Goal: Task Accomplishment & Management: Use online tool/utility

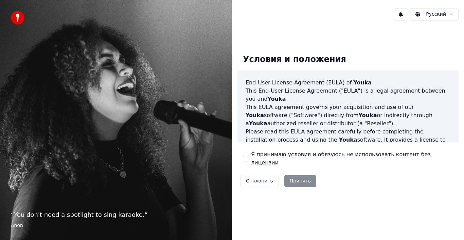
click at [445, 14] on html "“ You don't need a spotlight to sing karaoke. ” Anon Русский Условия и положени…" at bounding box center [232, 120] width 464 height 240
click at [352, 111] on html "“ You don't need a spotlight to sing karaoke. ” Anon Русский Условия и положени…" at bounding box center [232, 120] width 464 height 240
click at [297, 176] on div "Отклонить Принять" at bounding box center [279, 181] width 82 height 18
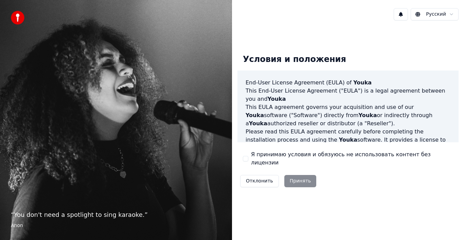
click at [297, 176] on div "Отклонить Принять" at bounding box center [279, 181] width 82 height 18
click at [246, 157] on button "Я принимаю условия и обязуюсь не использовать контент без лицензии" at bounding box center [245, 158] width 5 height 5
click at [299, 175] on button "Принять" at bounding box center [300, 181] width 32 height 12
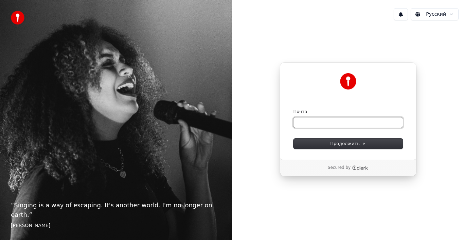
click at [306, 122] on input "Почта" at bounding box center [348, 122] width 109 height 10
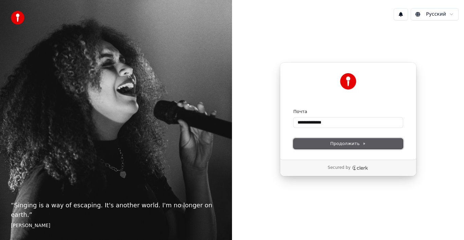
click at [351, 145] on span "Продолжить" at bounding box center [348, 143] width 36 height 6
type input "**********"
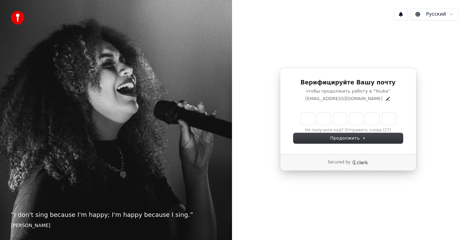
click at [308, 119] on input "Enter verification code" at bounding box center [348, 118] width 95 height 12
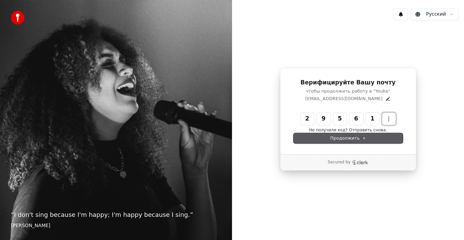
type input "******"
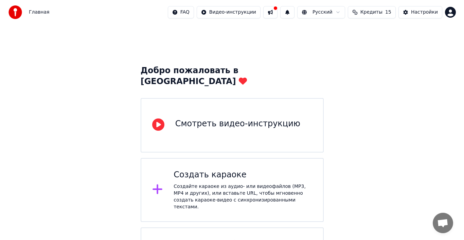
scroll to position [31, 0]
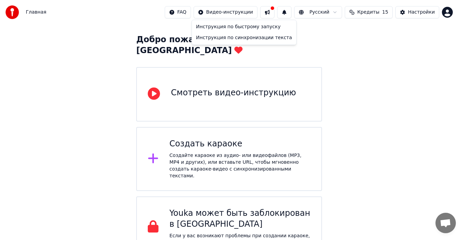
click at [237, 15] on html "Главная FAQ Видео-инструкции Русский Кредиты 15 Настройки Добро пожаловать в Yo…" at bounding box center [232, 113] width 464 height 288
click at [227, 38] on div "Инструкция по синхронизации текста" at bounding box center [244, 37] width 102 height 11
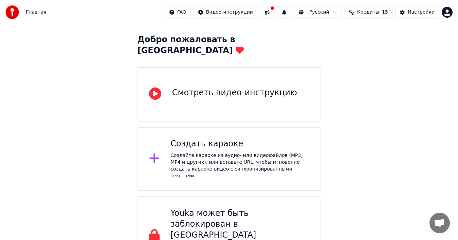
click at [188, 138] on div "Создать караоке" at bounding box center [240, 143] width 139 height 11
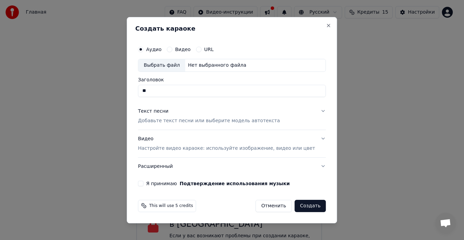
type input "*"
click at [161, 91] on input "******" at bounding box center [232, 91] width 188 height 12
type input "*******"
click at [167, 123] on p "Добавьте текст песни или выберите модель автотекста" at bounding box center [209, 120] width 142 height 7
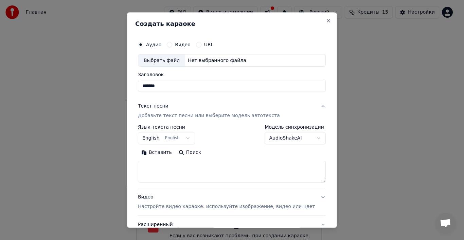
click at [188, 141] on button "English English" at bounding box center [166, 138] width 57 height 12
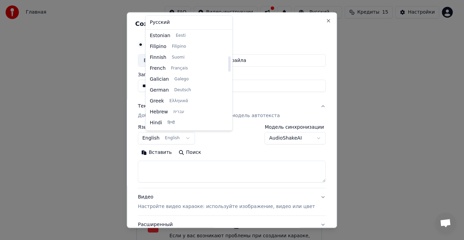
scroll to position [148, 0]
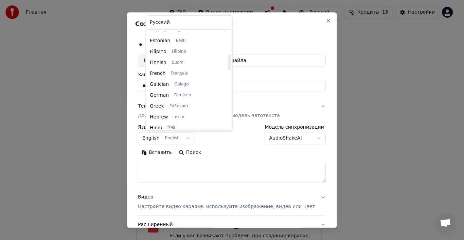
select select "**"
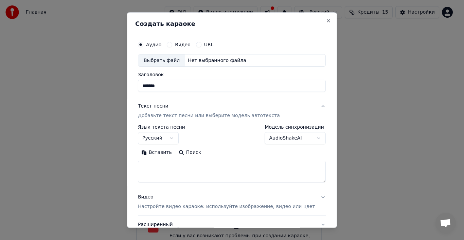
click at [170, 169] on textarea at bounding box center [232, 171] width 188 height 22
paste textarea "**********"
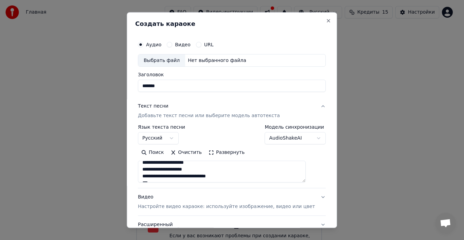
scroll to position [0, 0]
type textarea "**********"
click at [172, 59] on div "Выбрать файл" at bounding box center [161, 60] width 47 height 12
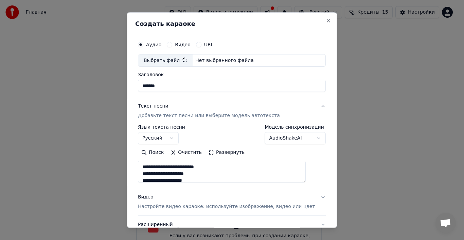
type input "**********"
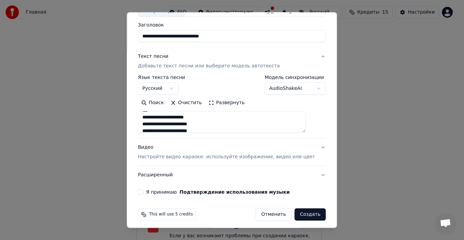
scroll to position [53, 0]
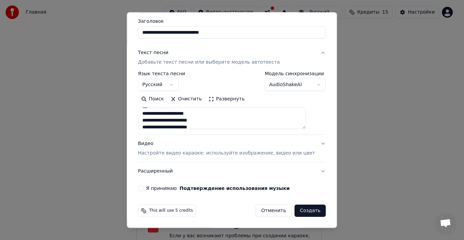
click at [143, 189] on button "Я принимаю Подтверждение использования музыки" at bounding box center [140, 187] width 5 height 5
click at [297, 213] on button "Создать" at bounding box center [310, 210] width 31 height 12
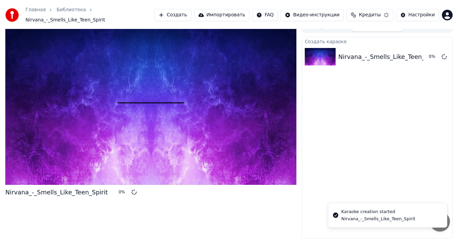
scroll to position [5, 0]
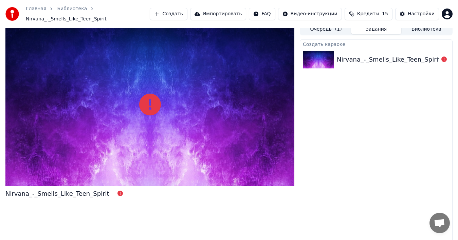
click at [357, 61] on div "Nirvana_-_Smells_Like_Teen_Spirit" at bounding box center [376, 59] width 152 height 23
click at [319, 57] on img at bounding box center [318, 60] width 31 height 18
click at [138, 100] on div at bounding box center [149, 104] width 289 height 163
click at [145, 96] on icon at bounding box center [150, 104] width 22 height 22
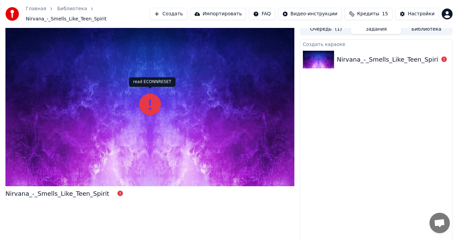
click at [145, 96] on icon at bounding box center [150, 104] width 22 height 22
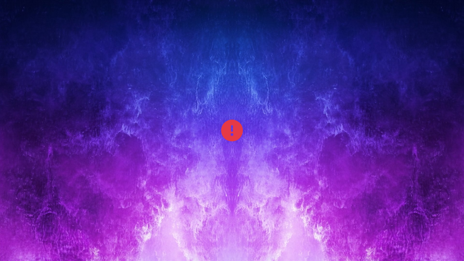
click at [232, 127] on icon at bounding box center [232, 131] width 22 height 22
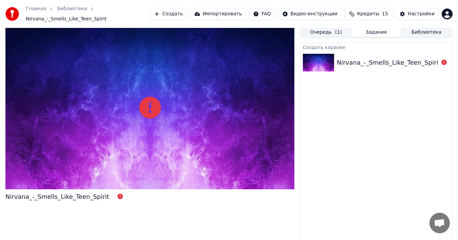
click at [430, 34] on div "Очередь ( 1 ) Задания Библиотека" at bounding box center [376, 32] width 153 height 12
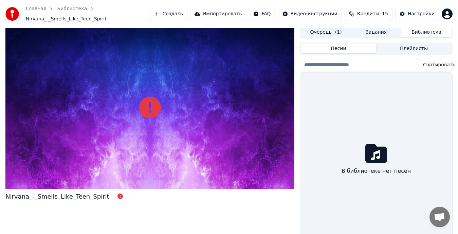
click at [428, 30] on button "Библиотека" at bounding box center [427, 32] width 50 height 10
click at [321, 29] on button "Очередь ( 1 )" at bounding box center [326, 32] width 50 height 10
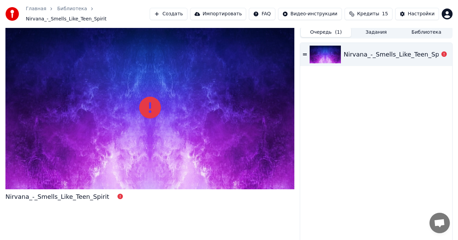
click at [303, 53] on icon at bounding box center [305, 54] width 4 height 2
click at [443, 51] on icon at bounding box center [444, 53] width 5 height 5
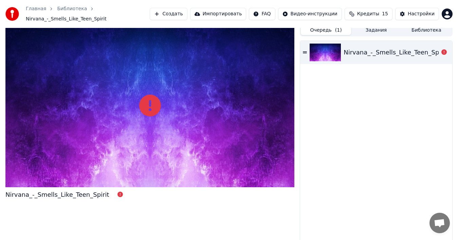
scroll to position [5, 0]
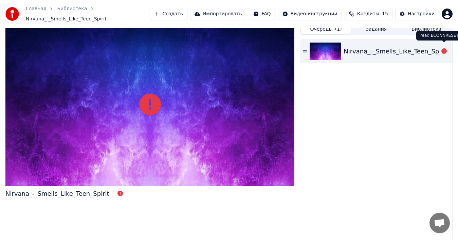
click at [447, 48] on icon at bounding box center [444, 50] width 5 height 5
click at [444, 49] on icon at bounding box center [444, 50] width 5 height 5
click at [306, 50] on icon at bounding box center [305, 51] width 4 height 5
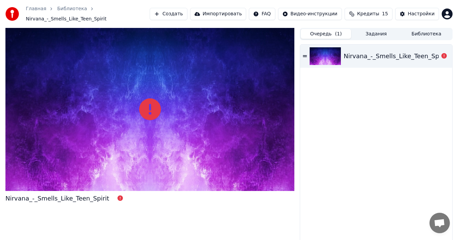
click at [187, 13] on button "Создать" at bounding box center [168, 14] width 37 height 12
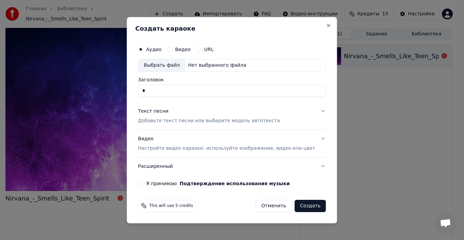
type input "*"
click at [180, 62] on div "Выбрать файл" at bounding box center [161, 65] width 47 height 12
click at [168, 66] on div "Выбрать файл" at bounding box center [161, 65] width 47 height 12
click at [162, 122] on p "Добавьте текст песни или выберите модель автотекста" at bounding box center [209, 120] width 142 height 7
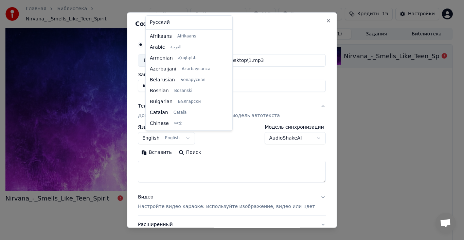
click at [160, 139] on body "**********" at bounding box center [229, 120] width 458 height 240
select select "**"
drag, startPoint x: 166, startPoint y: 16, endPoint x: 165, endPoint y: 22, distance: 6.2
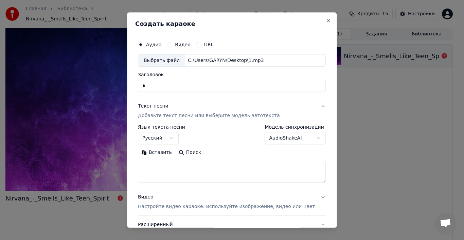
click at [162, 23] on h2 "Создать караоке" at bounding box center [231, 23] width 193 height 6
click at [166, 164] on textarea at bounding box center [232, 171] width 188 height 22
paste textarea "**********"
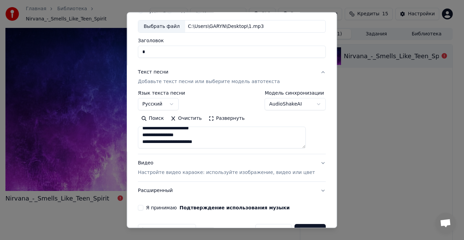
scroll to position [53, 0]
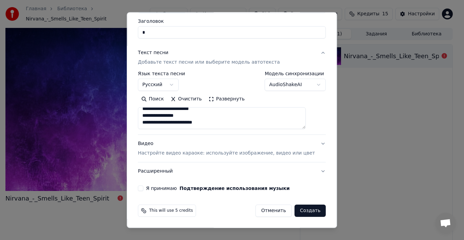
type textarea "**********"
click at [169, 189] on label "Я принимаю Подтверждение использования музыки" at bounding box center [218, 188] width 144 height 5
click at [143, 189] on button "Я принимаю Подтверждение использования музыки" at bounding box center [140, 187] width 5 height 5
click at [305, 210] on button "Создать" at bounding box center [310, 210] width 31 height 12
click at [305, 211] on button "Создать" at bounding box center [310, 210] width 31 height 12
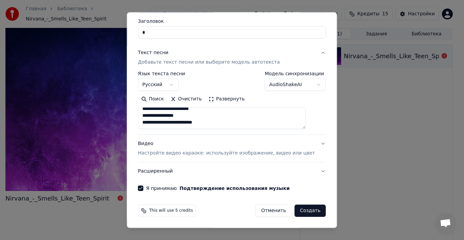
click at [305, 211] on button "Создать" at bounding box center [310, 210] width 31 height 12
click at [305, 210] on button "Создать" at bounding box center [310, 210] width 31 height 12
click at [308, 85] on body "**********" at bounding box center [229, 120] width 458 height 240
click at [305, 212] on body "**********" at bounding box center [229, 120] width 458 height 240
click at [304, 210] on button "Создать" at bounding box center [310, 210] width 31 height 12
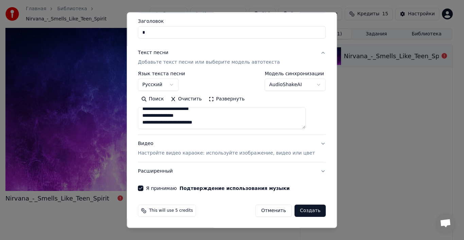
click at [298, 209] on button "Создать" at bounding box center [310, 210] width 31 height 12
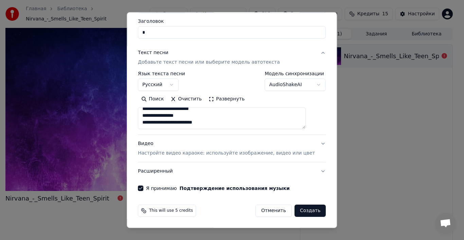
click at [301, 211] on button "Создать" at bounding box center [310, 210] width 31 height 12
click at [301, 209] on button "Создать" at bounding box center [310, 210] width 31 height 12
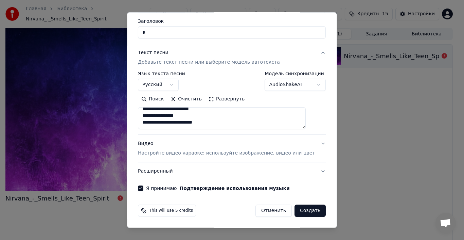
click at [301, 209] on button "Создать" at bounding box center [310, 210] width 31 height 12
click at [295, 211] on button "Создать" at bounding box center [310, 210] width 31 height 12
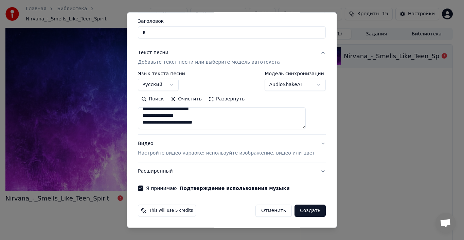
click at [295, 211] on button "Создать" at bounding box center [310, 210] width 31 height 12
click at [299, 210] on button "Создать" at bounding box center [310, 210] width 31 height 12
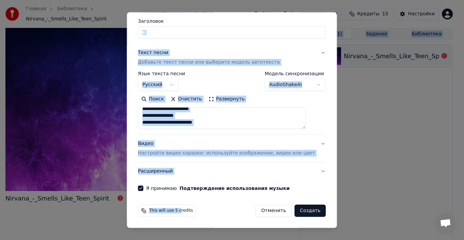
drag, startPoint x: 184, startPoint y: 223, endPoint x: 195, endPoint y: 253, distance: 31.6
click at [195, 239] on html "**********" at bounding box center [232, 120] width 464 height 240
select select
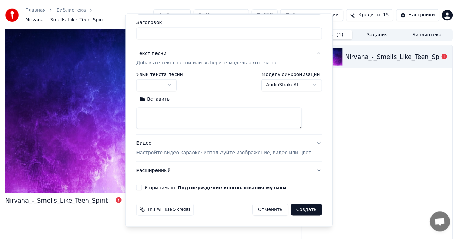
scroll to position [0, 0]
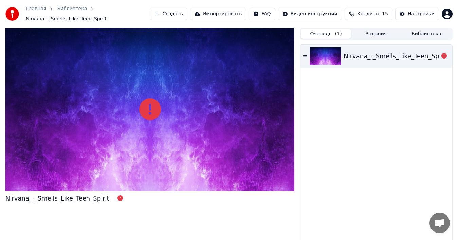
click at [192, 166] on div at bounding box center [149, 109] width 289 height 163
click at [38, 12] on link "Главная" at bounding box center [36, 8] width 20 height 7
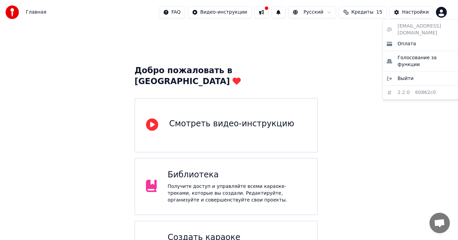
click at [450, 12] on html "Главная FAQ Видео-инструкции Русский Кредиты 15 Настройки Добро пожаловать в Yo…" at bounding box center [229, 184] width 458 height 368
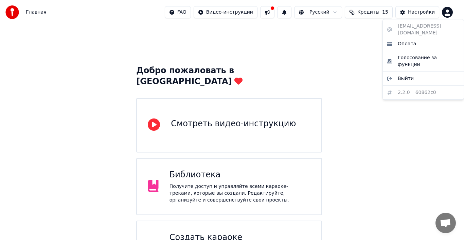
click at [376, 12] on html "Главная FAQ Видео-инструкции Русский Кредиты 15 Настройки Добро пожаловать в Yo…" at bounding box center [232, 175] width 464 height 351
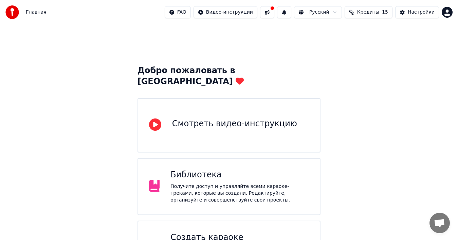
click at [378, 12] on span "Кредиты" at bounding box center [369, 12] width 22 height 7
click at [367, 63] on button "Обновить" at bounding box center [373, 63] width 41 height 12
click at [390, 129] on div "Добро пожаловать в Youka Смотреть видео-инструкцию Библиотека Получите доступ и…" at bounding box center [229, 196] width 458 height 344
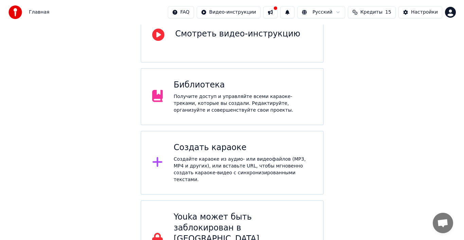
scroll to position [93, 0]
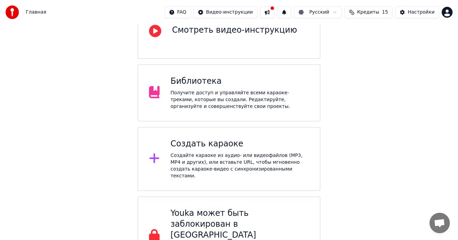
click at [231, 138] on div "Создать караоке" at bounding box center [240, 143] width 139 height 11
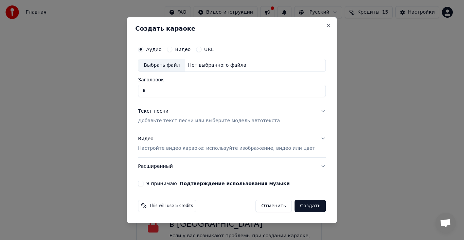
click at [164, 68] on div "Выбрать файл" at bounding box center [161, 65] width 47 height 12
type input "*"
click at [159, 111] on div "Текст песни" at bounding box center [153, 111] width 31 height 7
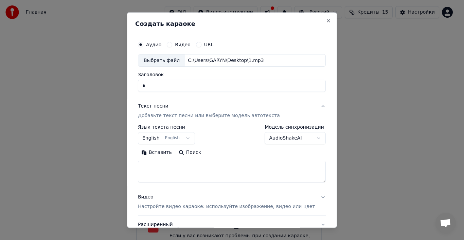
click at [155, 115] on p "Добавьте текст песни или выберите модель автотекста" at bounding box center [209, 115] width 142 height 7
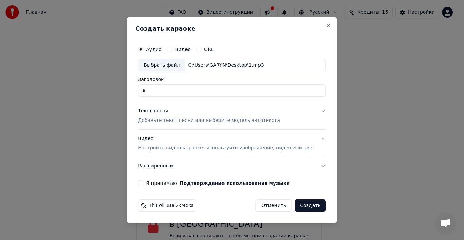
click at [155, 115] on div "Текст песни Добавьте текст песни или выберите модель автотекста" at bounding box center [209, 116] width 142 height 16
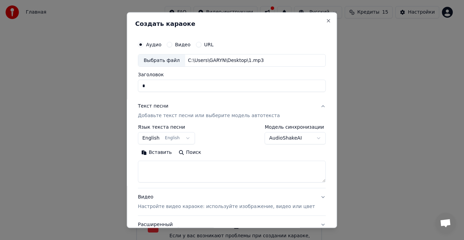
click at [160, 137] on body "Главная FAQ Видео-инструкции Русский Кредиты 15 Настройки Добро пожаловать в Yo…" at bounding box center [229, 82] width 458 height 351
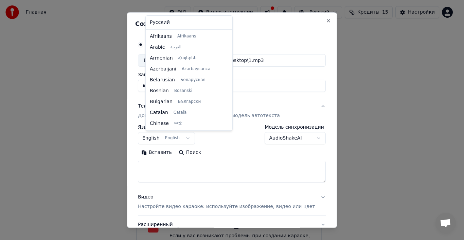
scroll to position [54, 0]
select select "**"
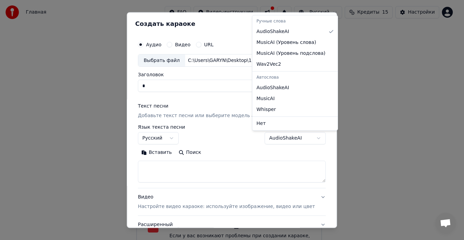
click at [303, 137] on body "Главная FAQ Видео-инструкции Русский Кредиты 15 Настройки Добро пожаловать в Yo…" at bounding box center [229, 82] width 458 height 351
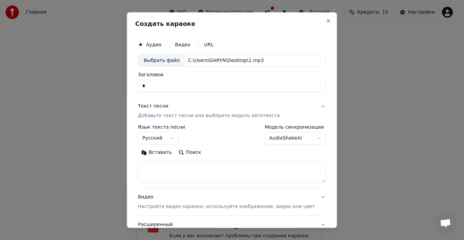
click at [166, 166] on textarea at bounding box center [232, 171] width 188 height 22
paste textarea "**********"
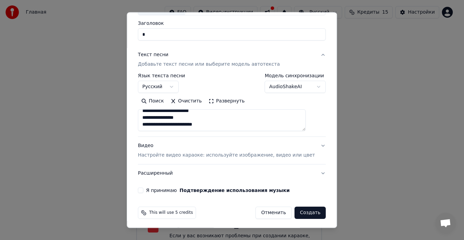
scroll to position [53, 0]
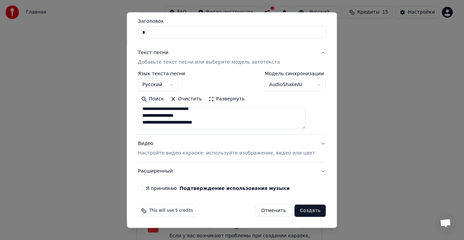
type textarea "**********"
click at [143, 187] on button "Я принимаю Подтверждение использования музыки" at bounding box center [140, 187] width 5 height 5
click at [296, 210] on button "Создать" at bounding box center [310, 210] width 31 height 12
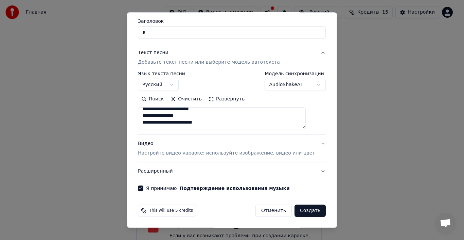
click at [296, 210] on button "Создать" at bounding box center [310, 210] width 31 height 12
click at [169, 212] on span "This will use 5 credits" at bounding box center [171, 210] width 44 height 5
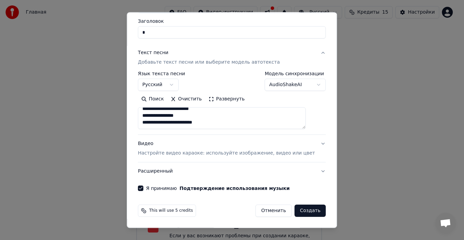
click at [298, 211] on button "Создать" at bounding box center [310, 210] width 31 height 12
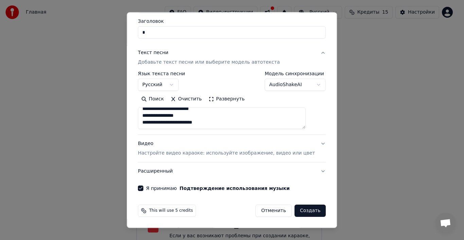
click at [222, 152] on p "Настройте видео караоке: используйте изображение, видео или цвет" at bounding box center [226, 153] width 177 height 7
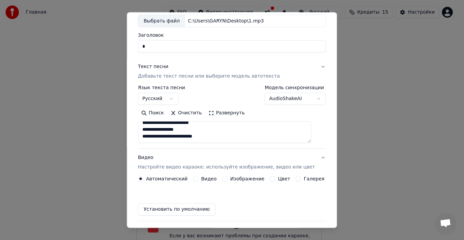
scroll to position [35, 0]
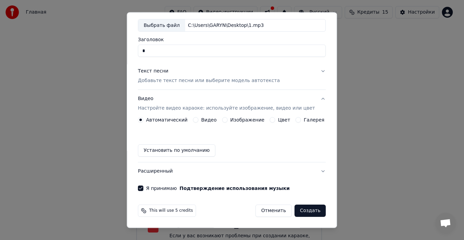
click at [301, 211] on button "Создать" at bounding box center [310, 210] width 31 height 12
click at [300, 212] on button "Создать" at bounding box center [310, 210] width 31 height 12
click at [313, 209] on button "Создать" at bounding box center [310, 210] width 31 height 12
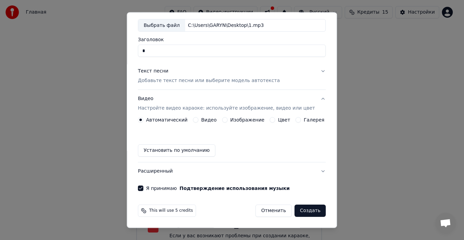
click at [313, 209] on button "Создать" at bounding box center [310, 210] width 31 height 12
click at [309, 208] on button "Создать" at bounding box center [310, 210] width 31 height 12
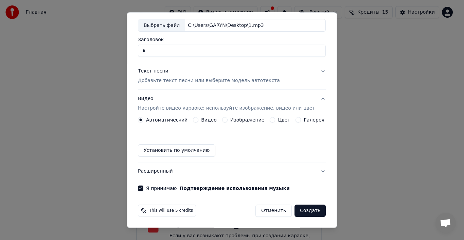
click at [309, 208] on button "Создать" at bounding box center [310, 210] width 31 height 12
